Goal: Information Seeking & Learning: Compare options

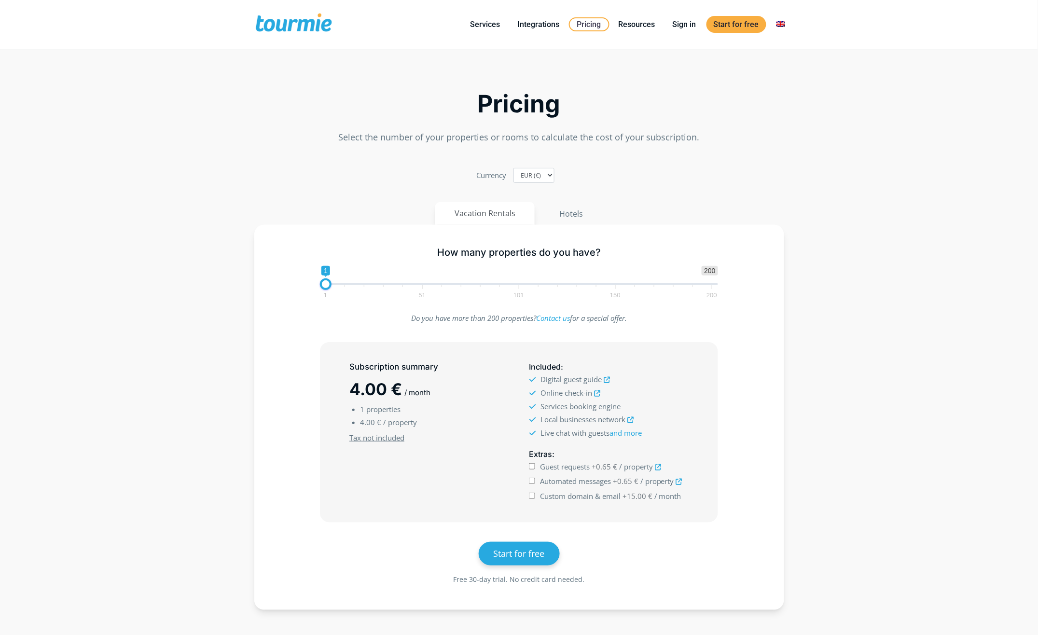
checkbox input "true"
click at [559, 216] on button "Hotels" at bounding box center [571, 213] width 63 height 23
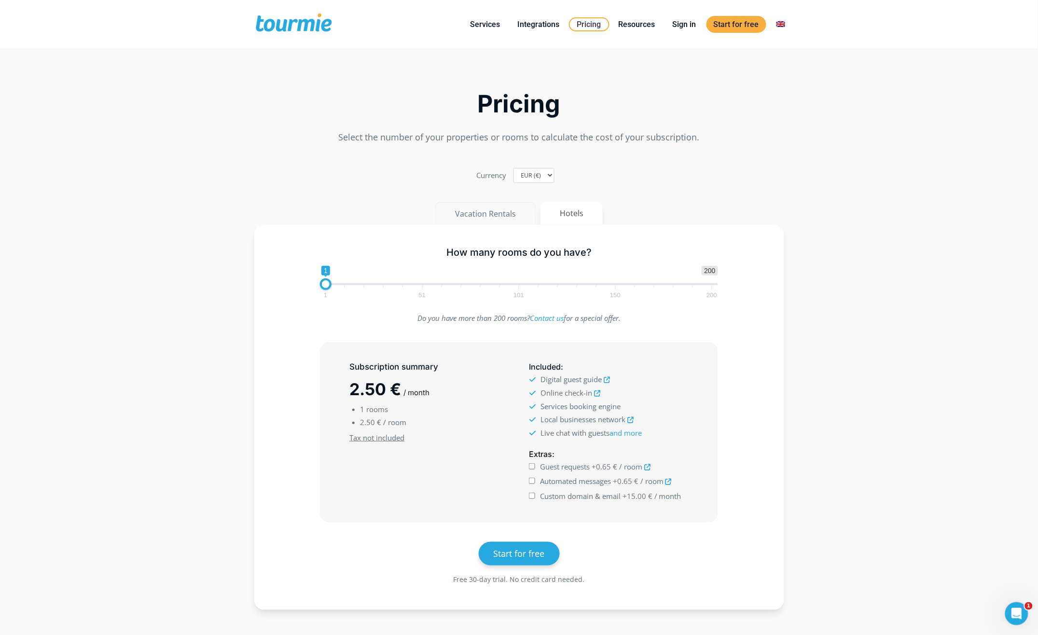
click at [504, 217] on button "Vacation Rentals" at bounding box center [485, 213] width 100 height 23
click at [576, 215] on button "Hotels" at bounding box center [571, 213] width 63 height 23
click at [482, 176] on label "Currency" at bounding box center [491, 175] width 30 height 13
click at [514, 176] on select "EUR (€) USD ($) GBP (£)" at bounding box center [534, 175] width 41 height 15
click at [498, 178] on label "Currency" at bounding box center [491, 175] width 30 height 13
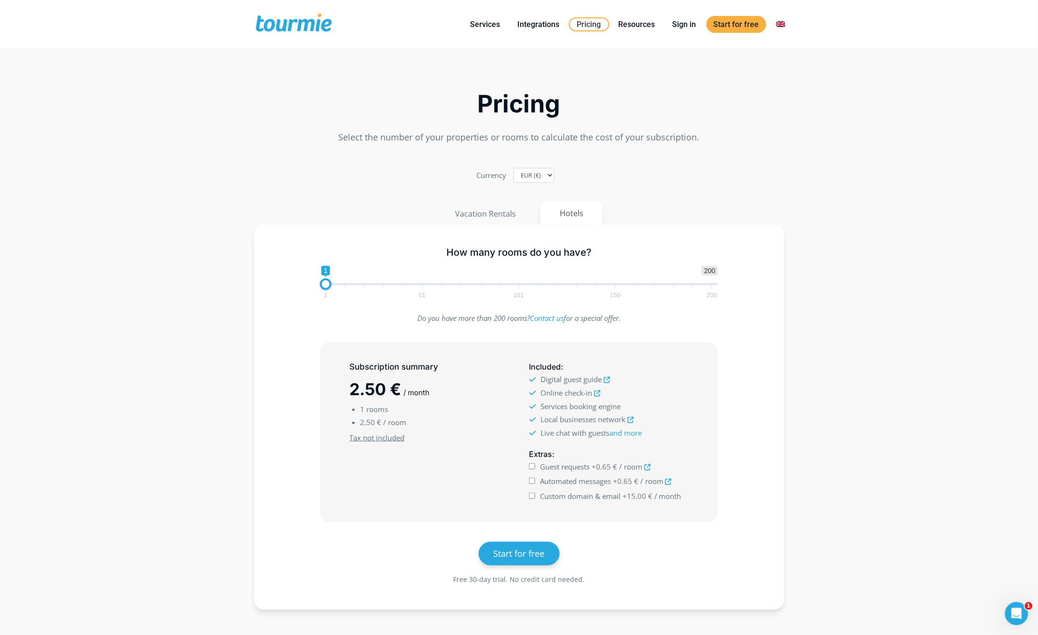
click at [514, 178] on select "EUR (€) USD ($) GBP (£)" at bounding box center [534, 175] width 41 height 15
click at [485, 216] on button "Vacation Rentals" at bounding box center [485, 213] width 100 height 23
click at [398, 426] on span "/ property" at bounding box center [401, 423] width 34 height 10
click at [574, 213] on button "Hotels" at bounding box center [571, 213] width 63 height 23
type input "99"
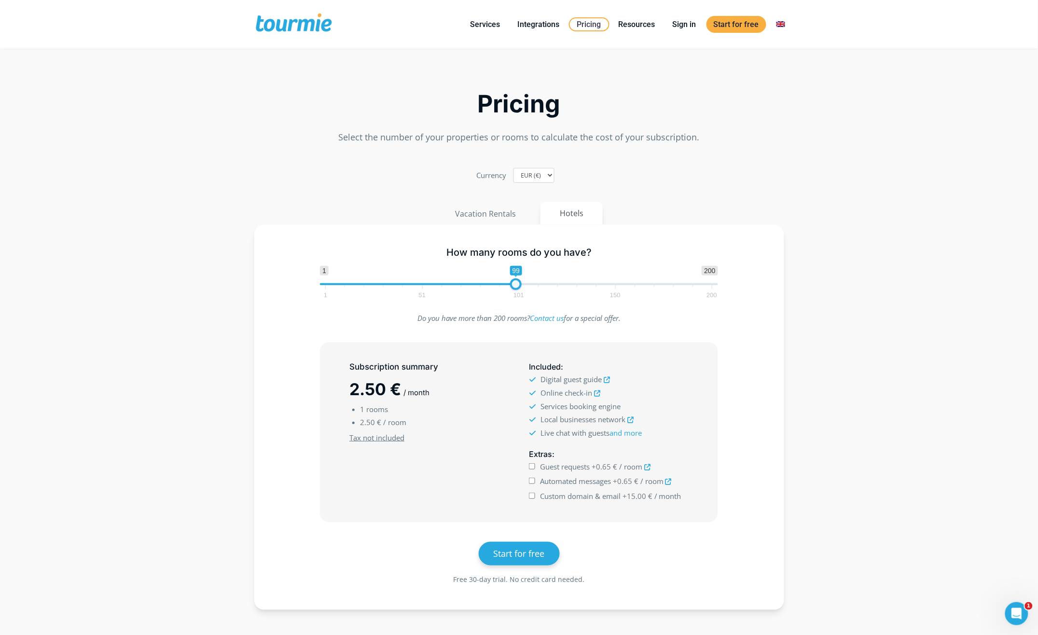
drag, startPoint x: 330, startPoint y: 289, endPoint x: 518, endPoint y: 297, distance: 188.9
click at [518, 297] on span "1 200 0 0 99 1 51 101 150 200" at bounding box center [519, 281] width 398 height 31
click at [502, 213] on button "Vacation Rentals" at bounding box center [485, 213] width 100 height 23
drag, startPoint x: 335, startPoint y: 288, endPoint x: 516, endPoint y: 287, distance: 180.5
click at [516, 287] on span at bounding box center [516, 285] width 12 height 12
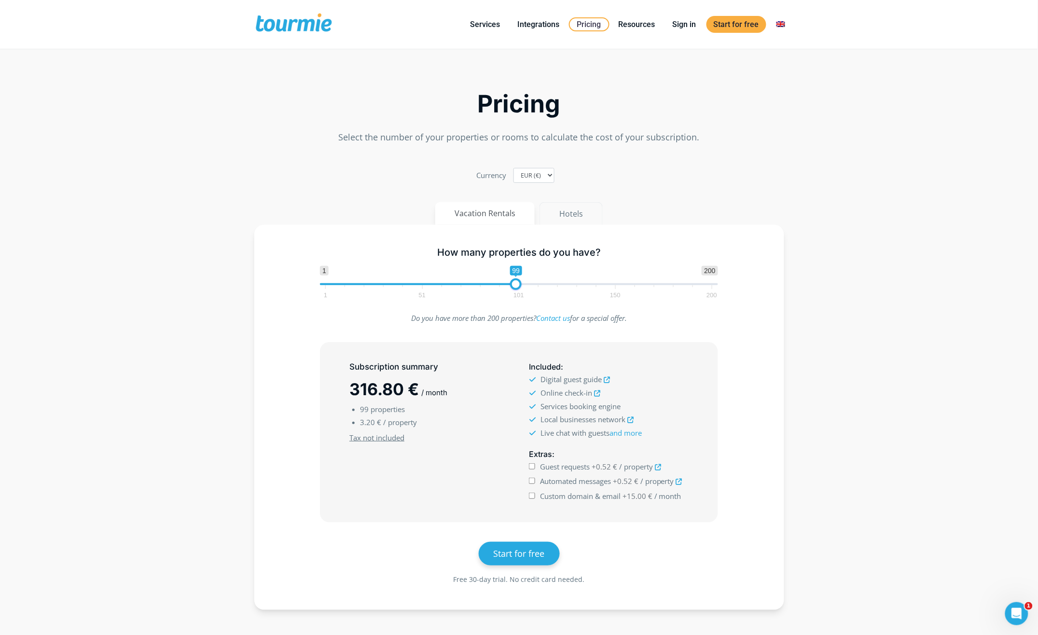
click at [574, 217] on button "Hotels" at bounding box center [571, 213] width 63 height 23
click at [488, 220] on button "Vacation Rentals" at bounding box center [485, 213] width 100 height 23
type input "115"
drag, startPoint x: 520, startPoint y: 284, endPoint x: 552, endPoint y: 283, distance: 31.4
click at [552, 283] on span "1 200 0 0 115 1 51 101 150 200" at bounding box center [519, 281] width 398 height 31
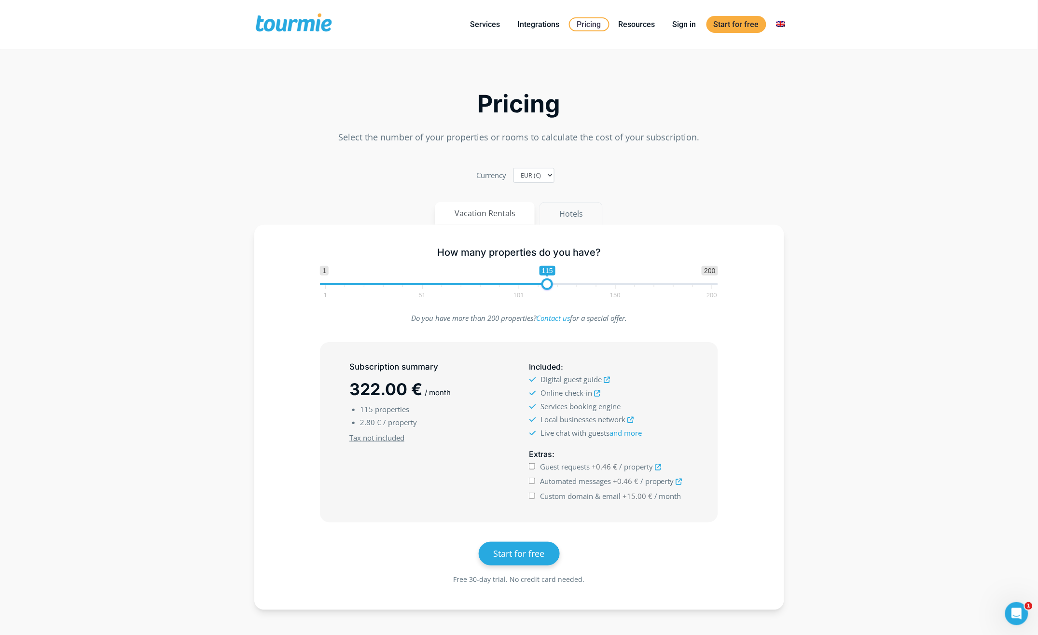
click at [585, 204] on button "Hotels" at bounding box center [571, 213] width 63 height 23
drag, startPoint x: 517, startPoint y: 289, endPoint x: 464, endPoint y: 289, distance: 53.1
click at [464, 289] on span at bounding box center [468, 285] width 12 height 12
drag, startPoint x: 464, startPoint y: 289, endPoint x: 420, endPoint y: 288, distance: 43.9
click at [420, 288] on span at bounding box center [417, 285] width 12 height 12
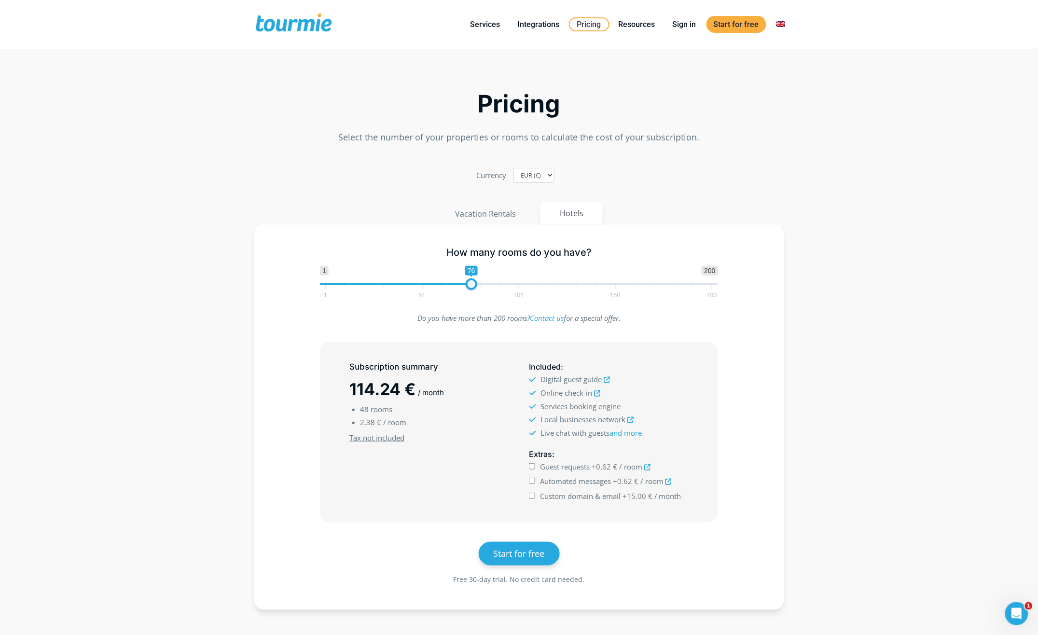
type input "79"
drag, startPoint x: 420, startPoint y: 288, endPoint x: 480, endPoint y: 282, distance: 60.2
click at [477, 282] on span at bounding box center [472, 285] width 12 height 12
